Goal: Navigation & Orientation: Find specific page/section

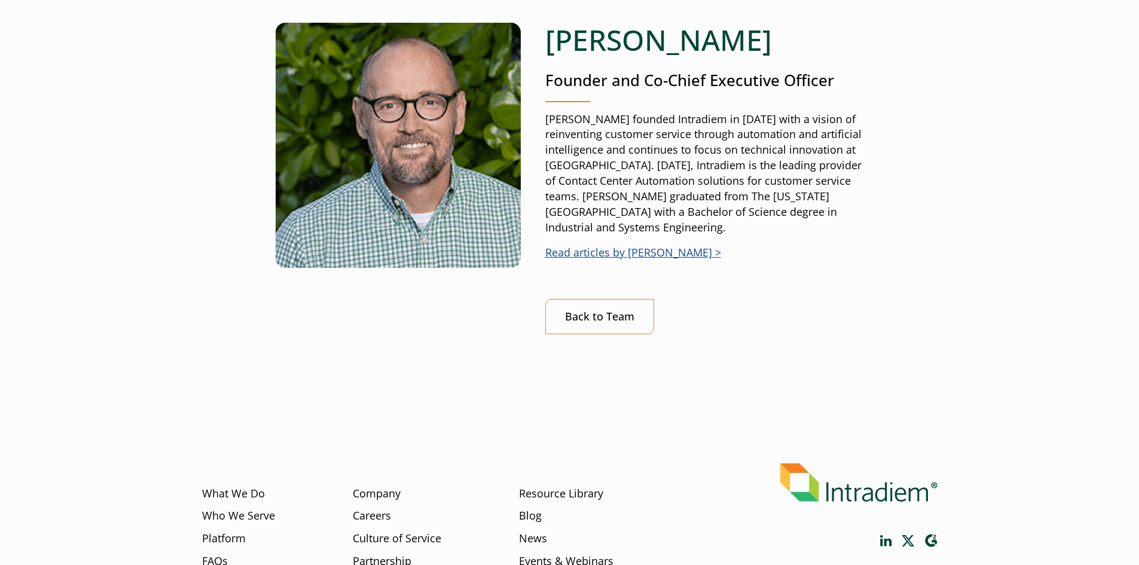
scroll to position [120, 0]
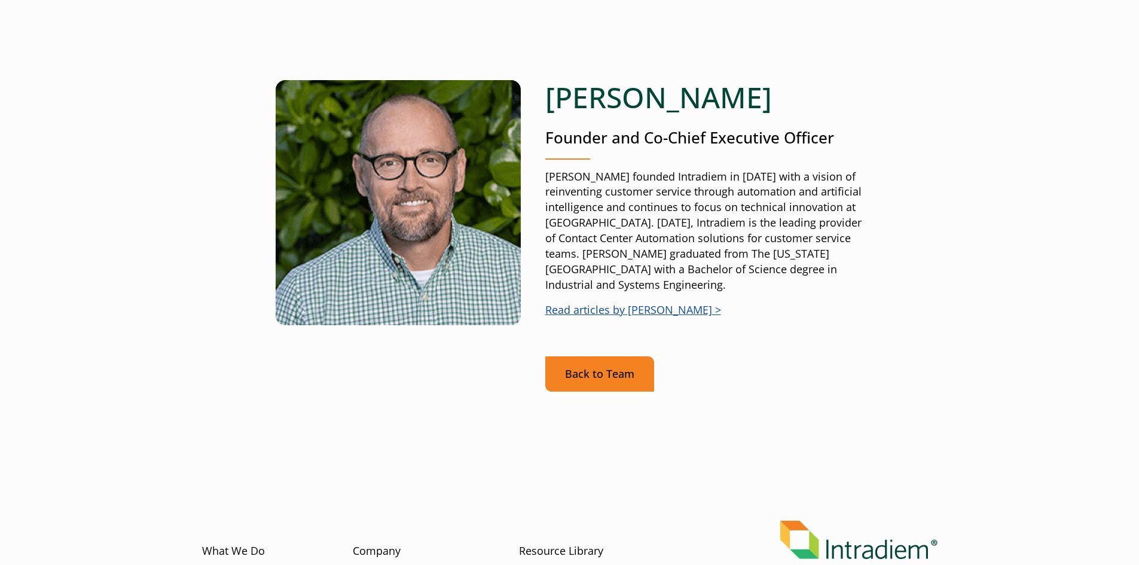
click at [579, 369] on link "Back to Team" at bounding box center [599, 373] width 109 height 35
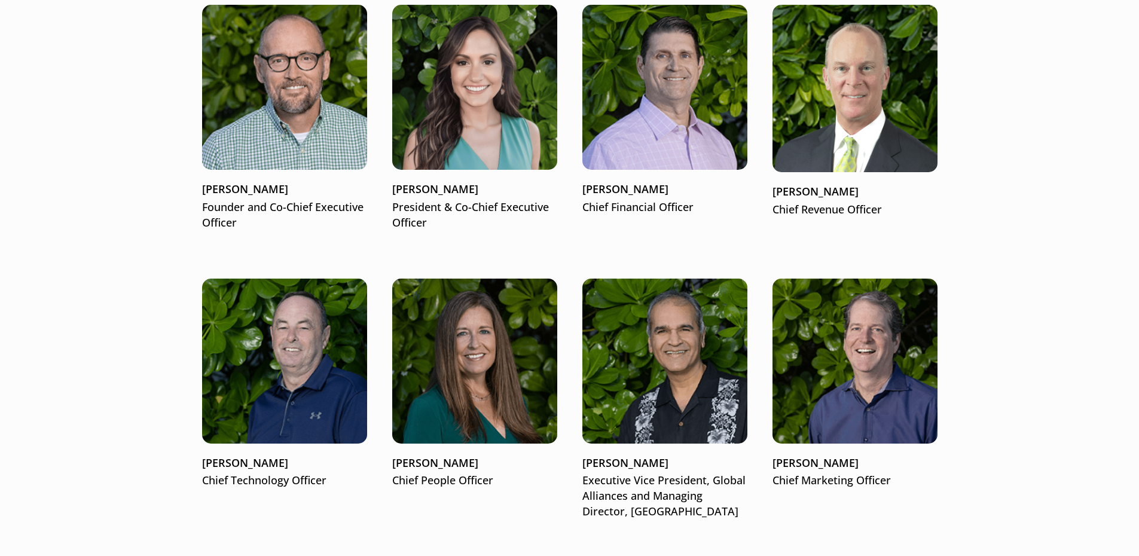
scroll to position [1599, 0]
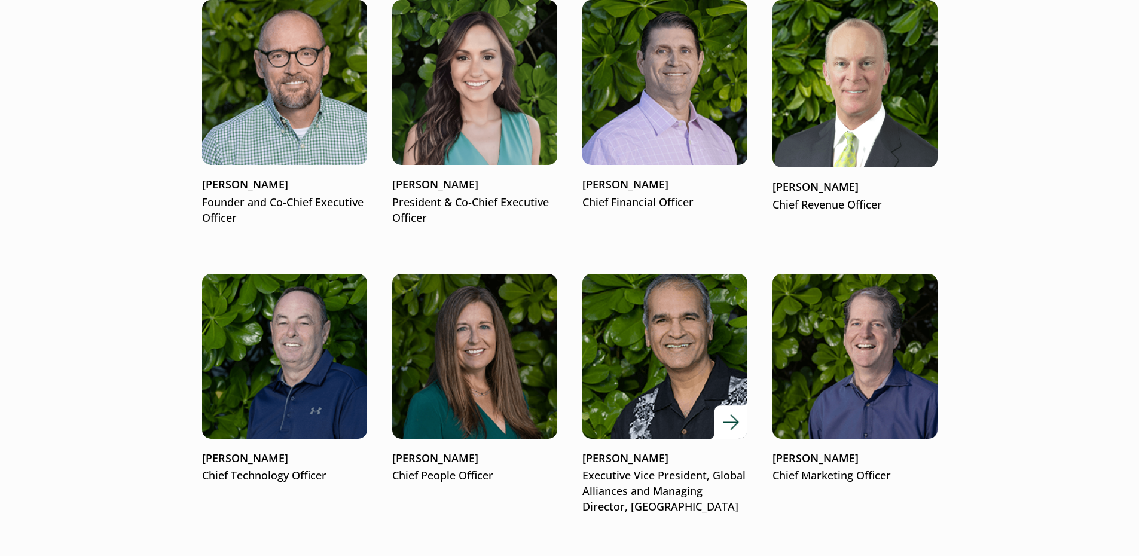
click at [639, 449] on link "Haresh Gangwani Executive Vice President, Global Alliances and Managing Directo…" at bounding box center [664, 394] width 165 height 241
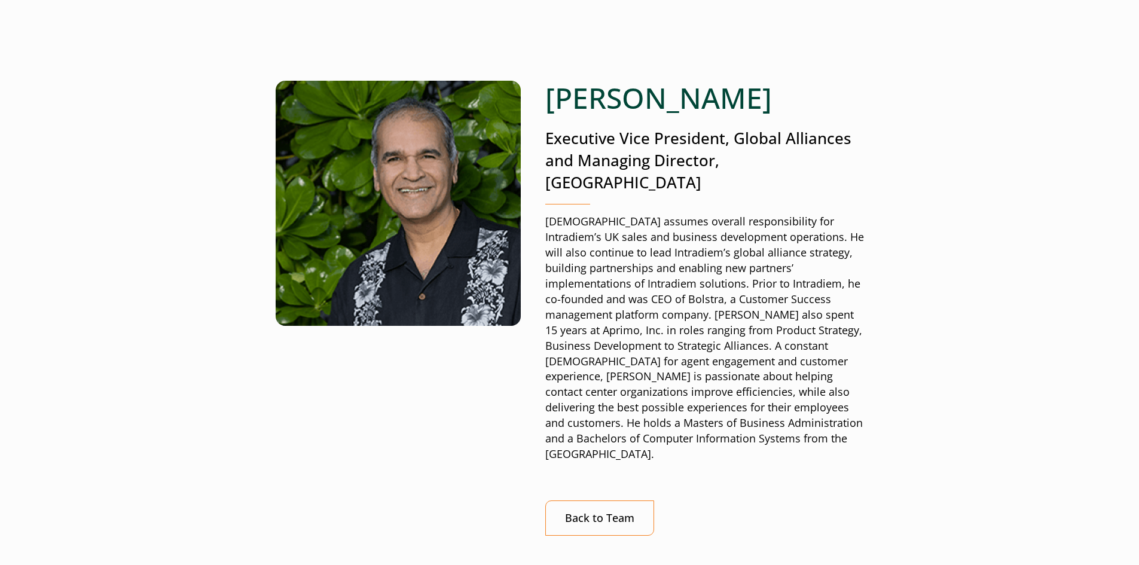
scroll to position [120, 0]
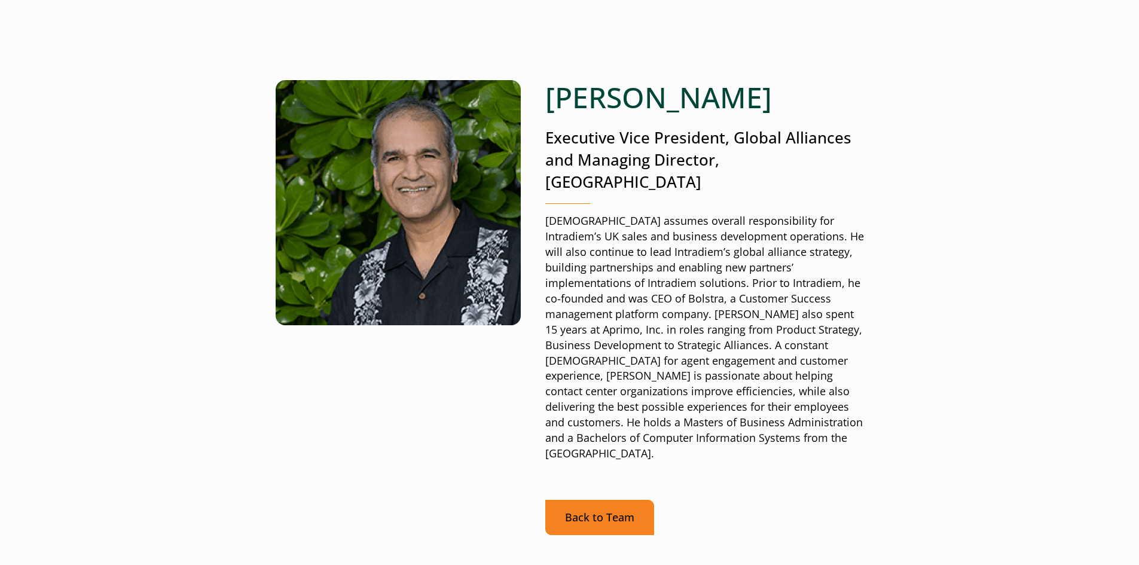
click at [579, 500] on link "Back to Team" at bounding box center [599, 517] width 109 height 35
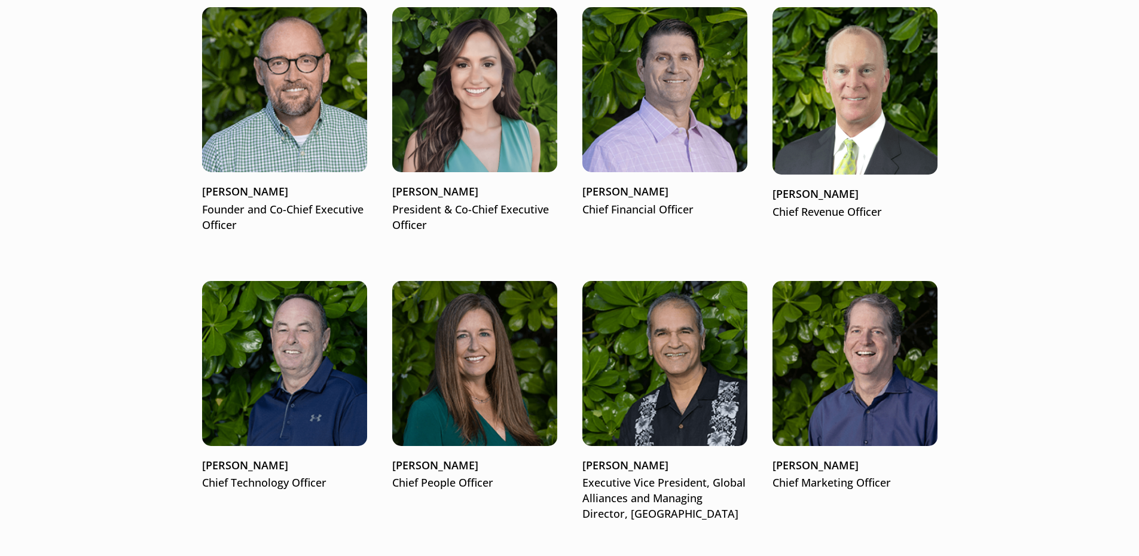
scroll to position [1599, 0]
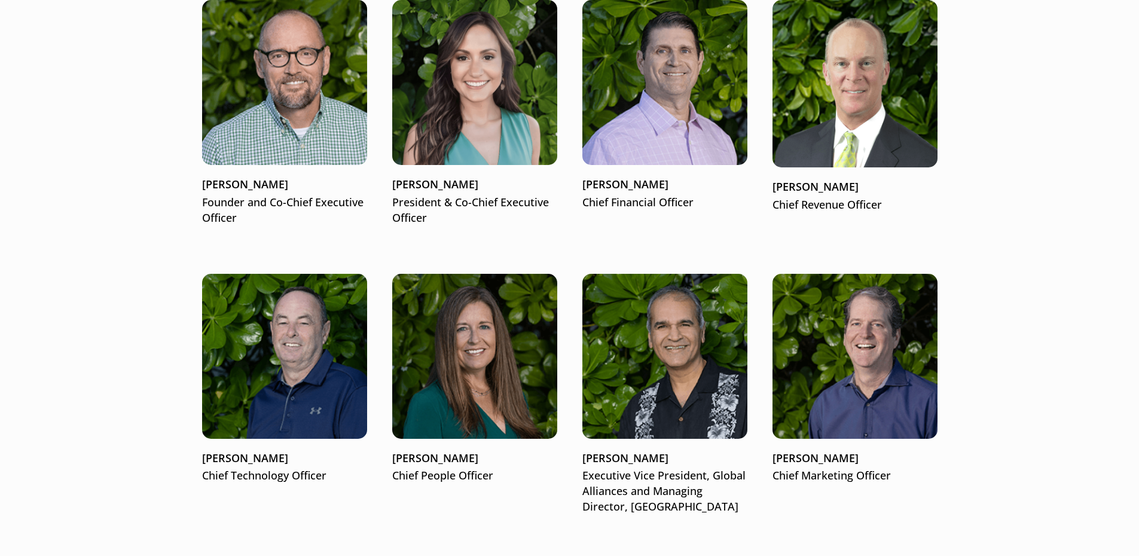
click at [462, 129] on img at bounding box center [474, 82] width 165 height 165
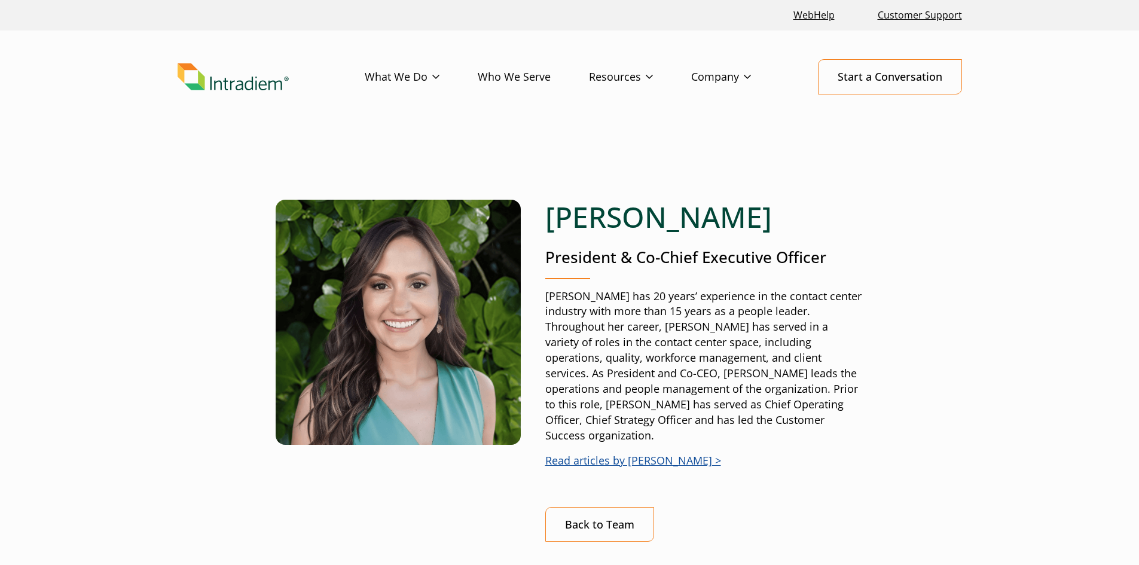
click at [579, 299] on p "Jennifer has 20 years’ experience in the contact center industry with more than…" at bounding box center [704, 366] width 319 height 155
click at [417, 317] on img at bounding box center [398, 322] width 245 height 245
click at [613, 507] on link "Back to Team" at bounding box center [599, 524] width 109 height 35
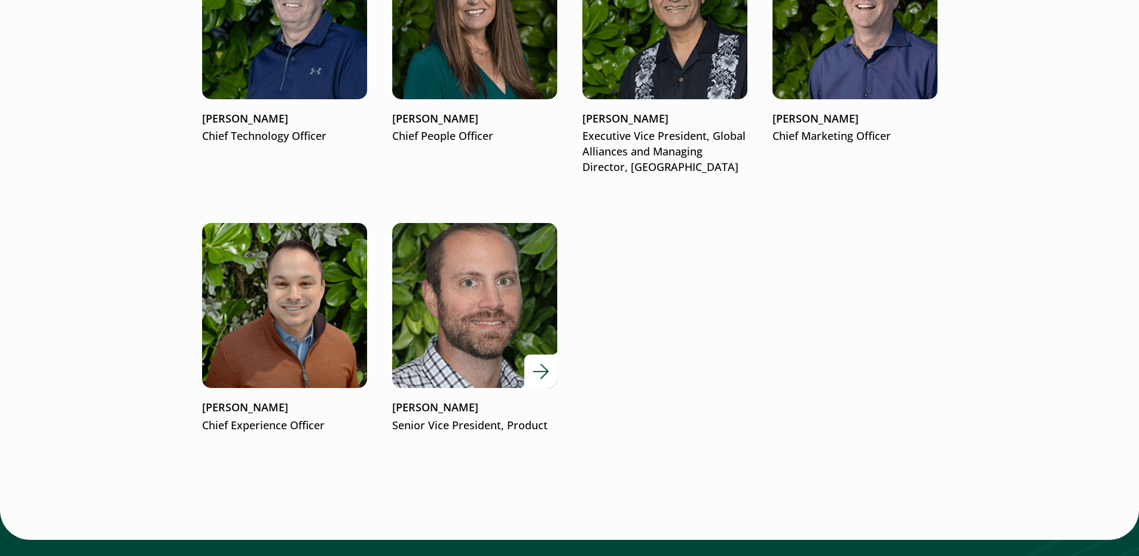
scroll to position [1658, 0]
